Goal: Entertainment & Leisure: Consume media (video, audio)

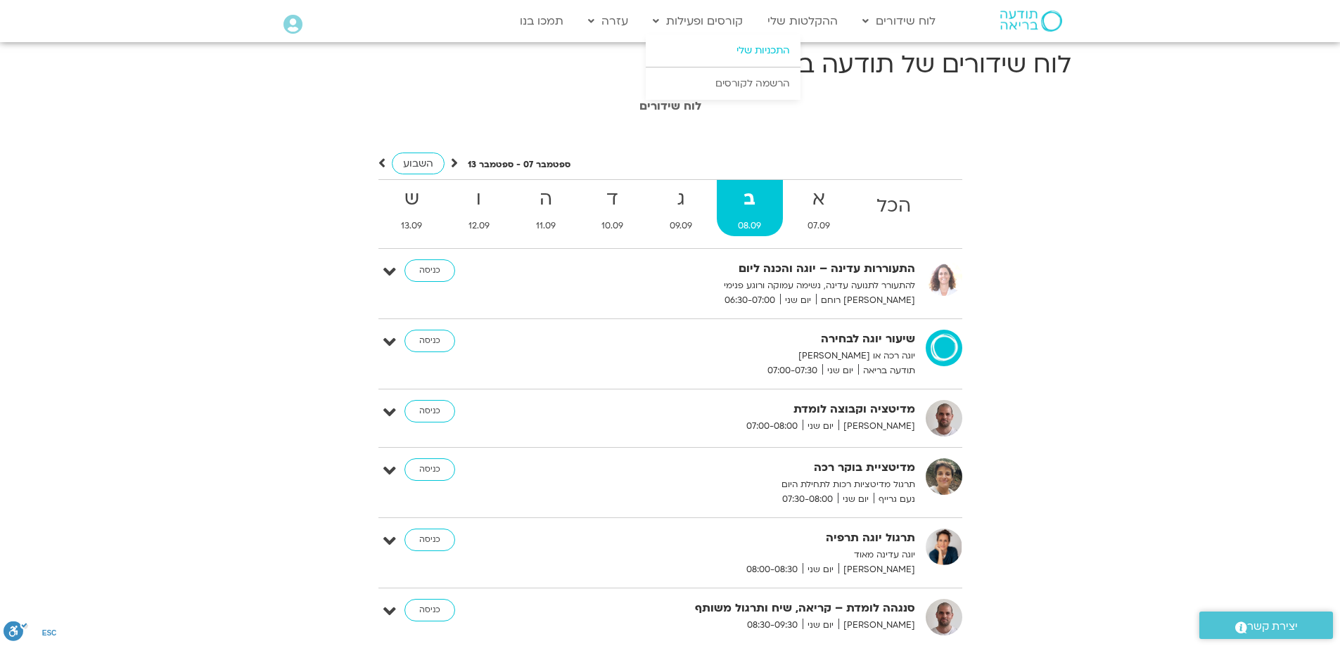
click at [753, 50] on link "התכניות שלי" at bounding box center [723, 50] width 155 height 32
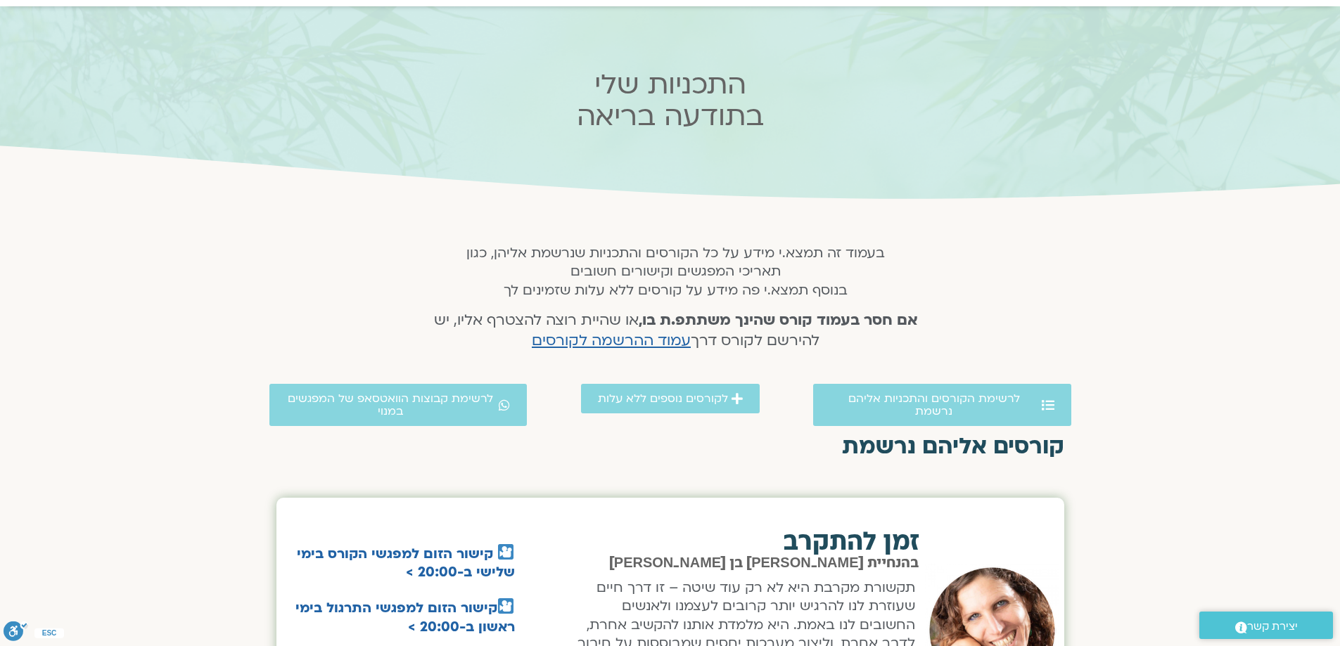
scroll to position [70, 0]
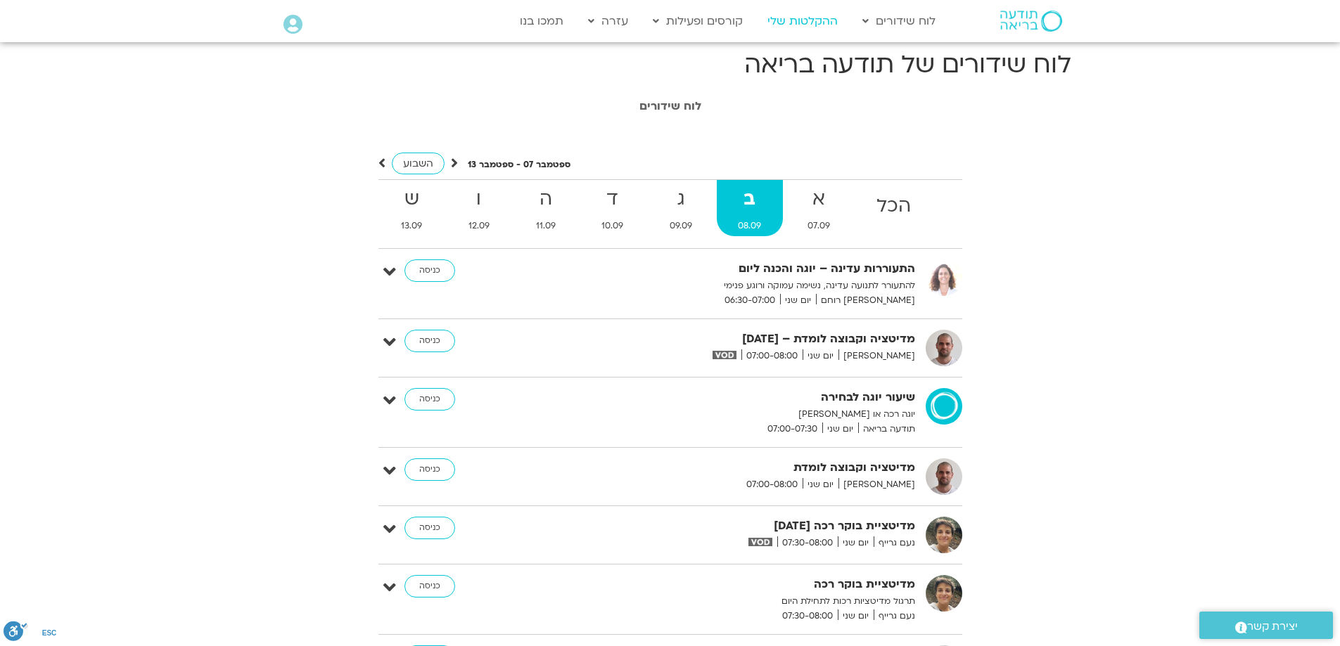
click at [816, 20] on link "ההקלטות שלי" at bounding box center [802, 21] width 84 height 27
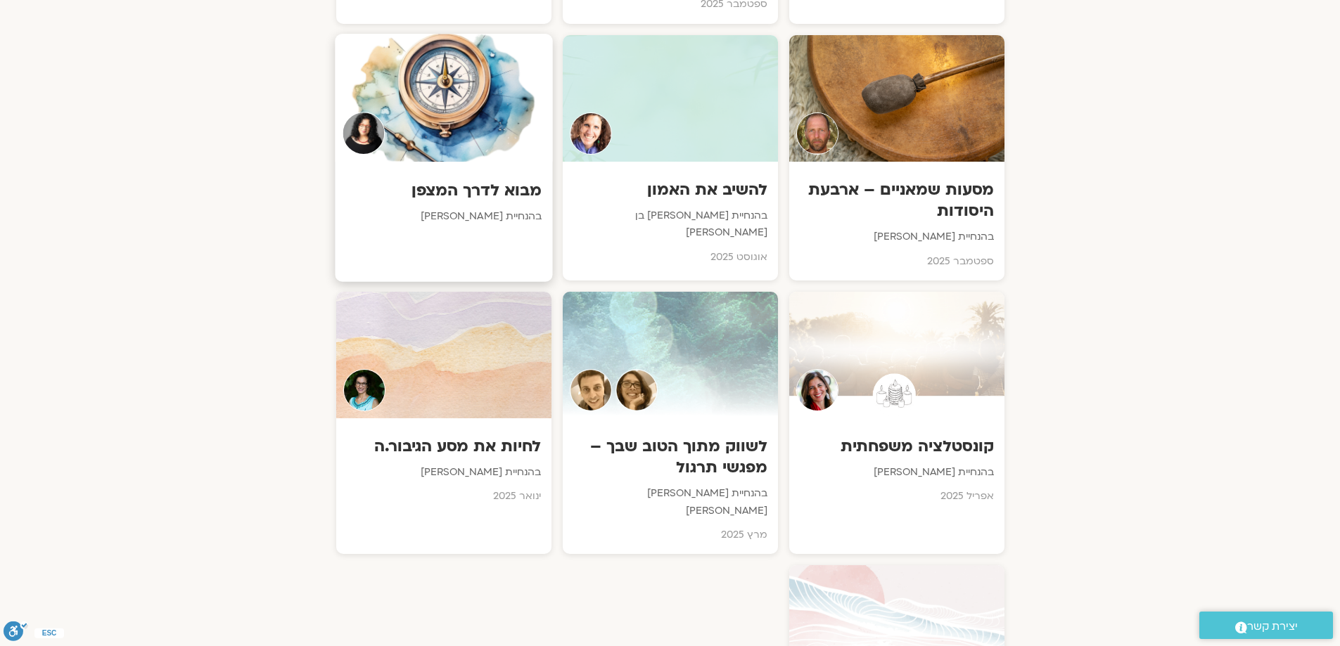
scroll to position [1055, 0]
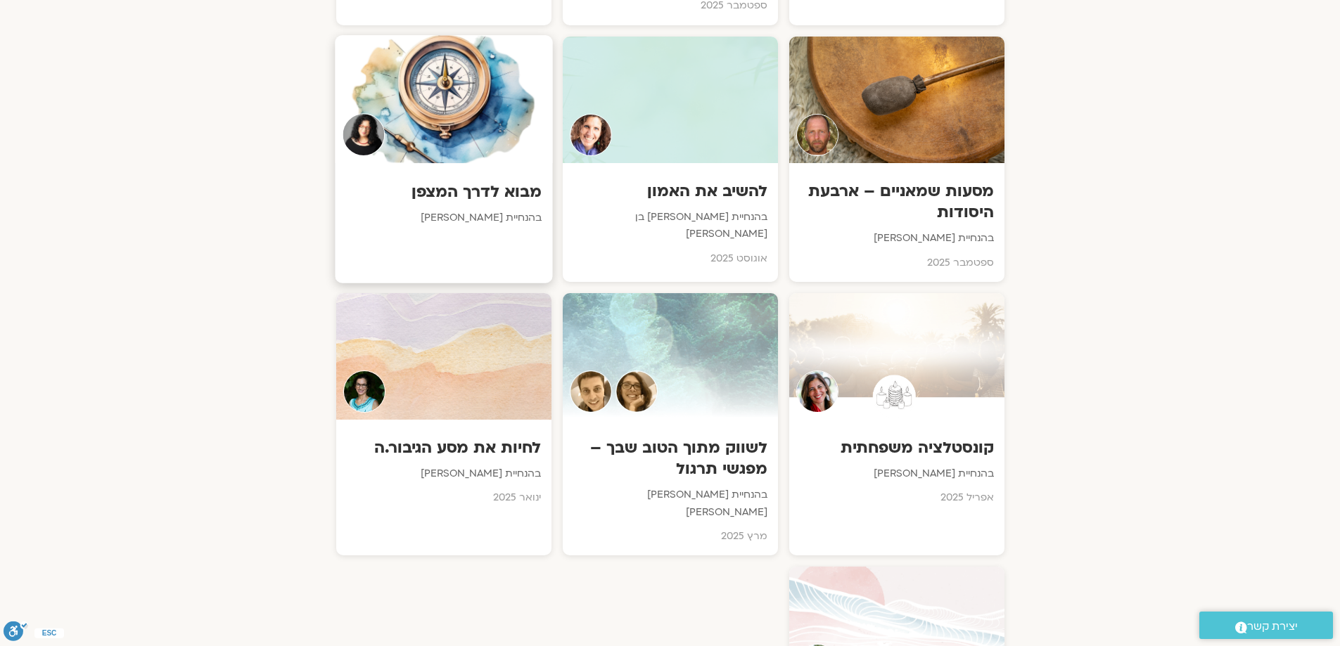
click at [494, 181] on h3 "מבוא לדרך המצפן" at bounding box center [443, 192] width 196 height 22
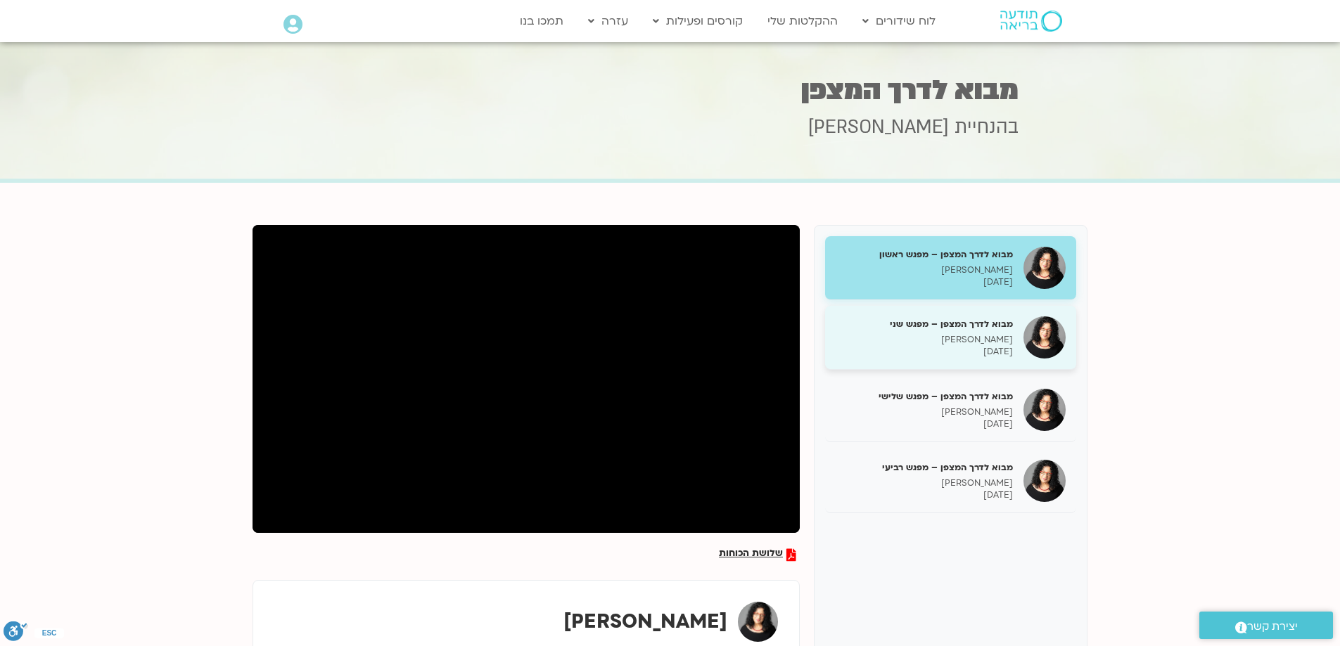
click at [963, 330] on div "מבוא לדרך המצפן – מפגש שני [PERSON_NAME] [DATE]" at bounding box center [923, 338] width 177 height 40
